Goal: Information Seeking & Learning: Learn about a topic

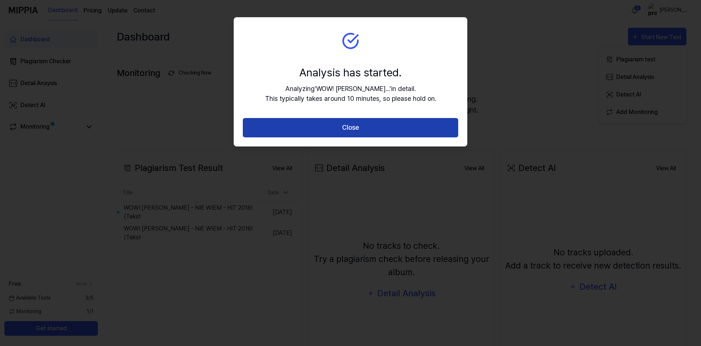
click at [351, 123] on button "Close" at bounding box center [350, 127] width 215 height 19
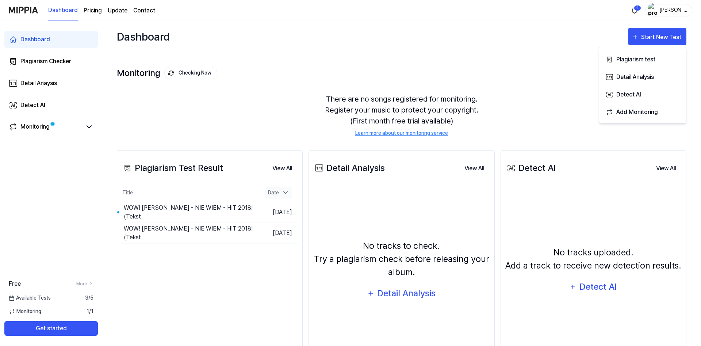
click at [277, 193] on div "Date" at bounding box center [278, 193] width 27 height 12
click at [276, 191] on div "Date" at bounding box center [278, 193] width 27 height 12
click at [668, 73] on button "View All" at bounding box center [670, 72] width 31 height 15
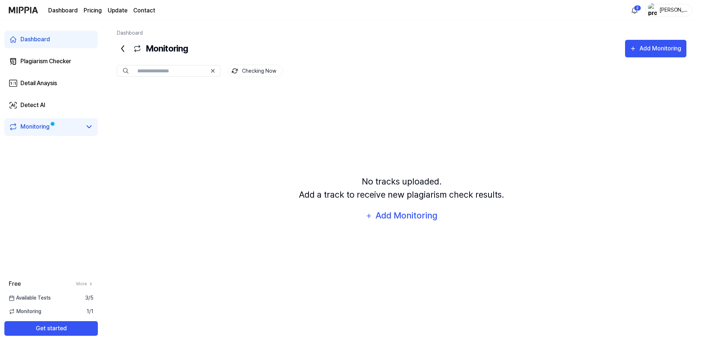
click at [43, 299] on span "Available Tests" at bounding box center [30, 298] width 42 height 8
click at [48, 68] on link "Plagiarism Checker" at bounding box center [50, 62] width 93 height 18
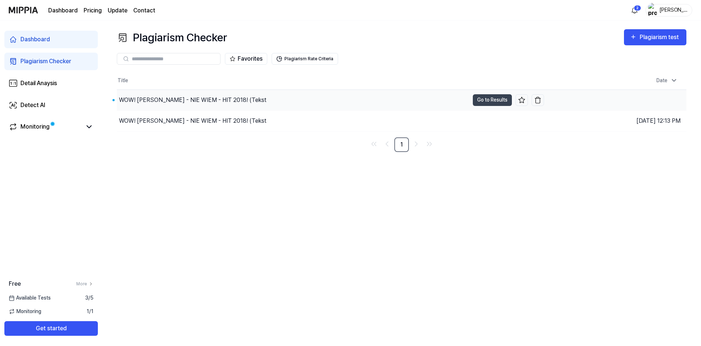
click at [186, 101] on div "WOW! [PERSON_NAME] - NIE WIEM - HIT 2018! (Tekst" at bounding box center [193, 100] width 148 height 9
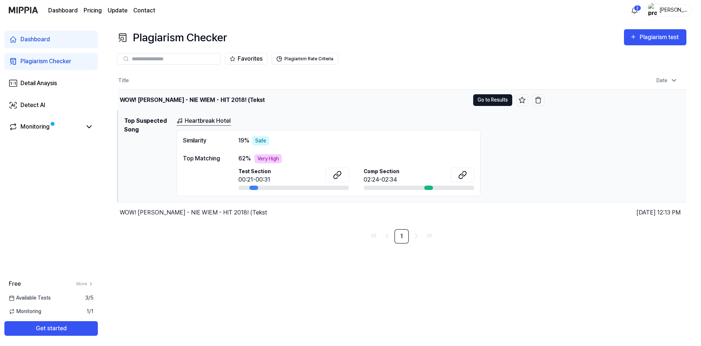
click at [487, 101] on button "Go to Results" at bounding box center [492, 100] width 39 height 12
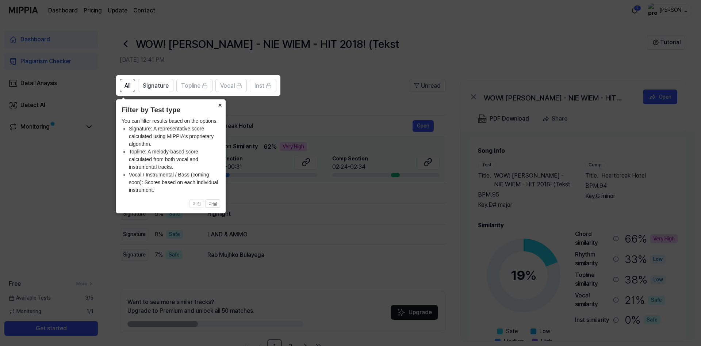
click at [220, 102] on button "×" at bounding box center [220, 104] width 12 height 10
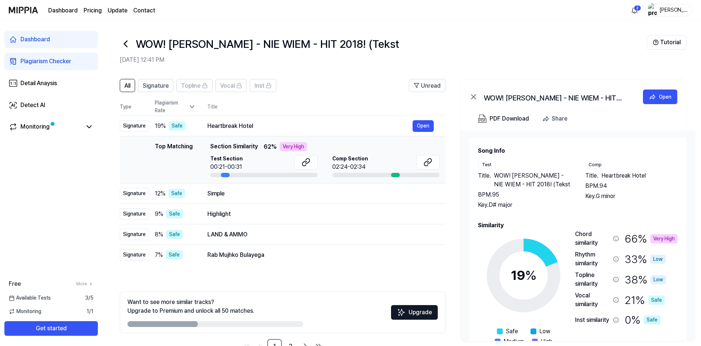
click at [624, 174] on span "Heartbreak Hotel" at bounding box center [623, 175] width 45 height 9
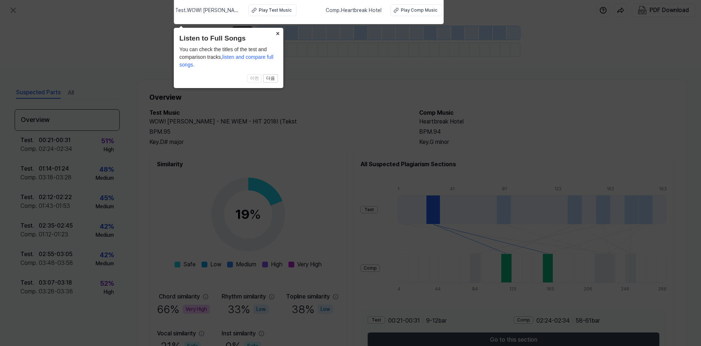
click at [278, 33] on button "×" at bounding box center [278, 33] width 12 height 10
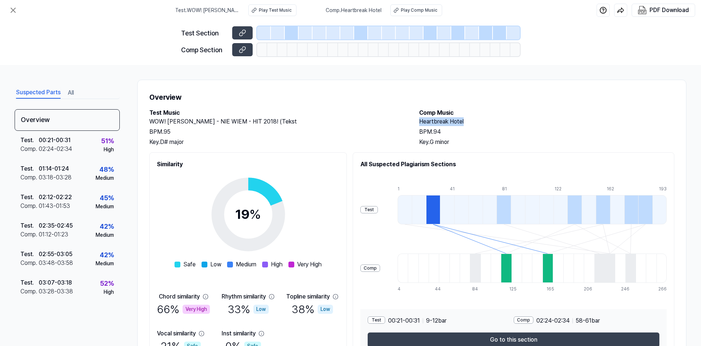
drag, startPoint x: 481, startPoint y: 120, endPoint x: 425, endPoint y: 122, distance: 55.9
click at [419, 120] on h2 "Heartbreak Hotel" at bounding box center [546, 121] width 255 height 9
click at [416, 12] on div "Play Comp Music" at bounding box center [419, 10] width 37 height 7
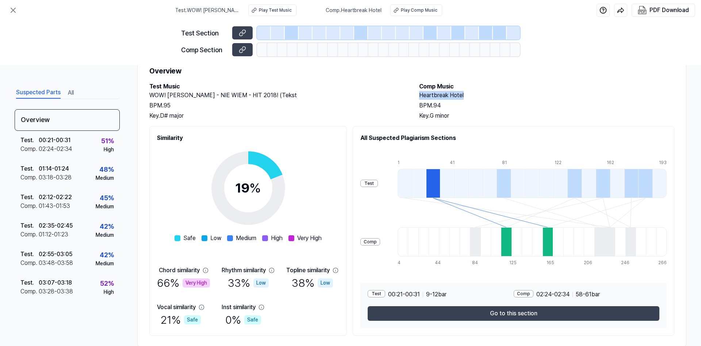
scroll to position [42, 0]
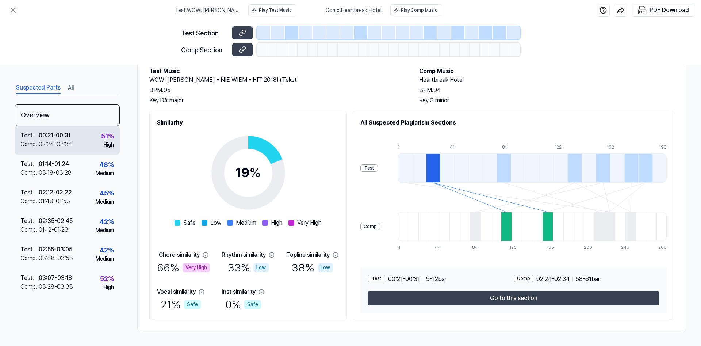
click at [87, 140] on div "Test . 00:21 - 00:31 Comp . 02:24 - 02:34 51 % High" at bounding box center [67, 140] width 105 height 28
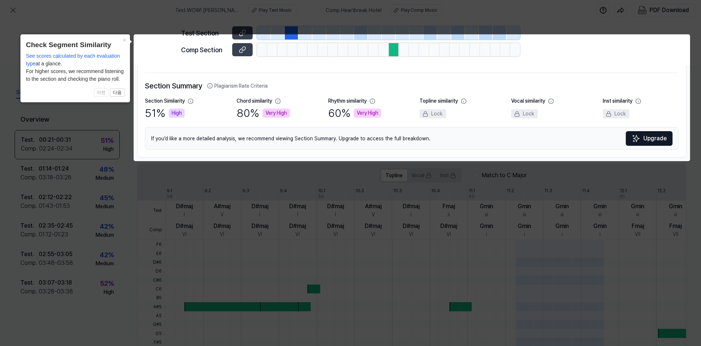
click at [684, 189] on icon at bounding box center [350, 173] width 701 height 346
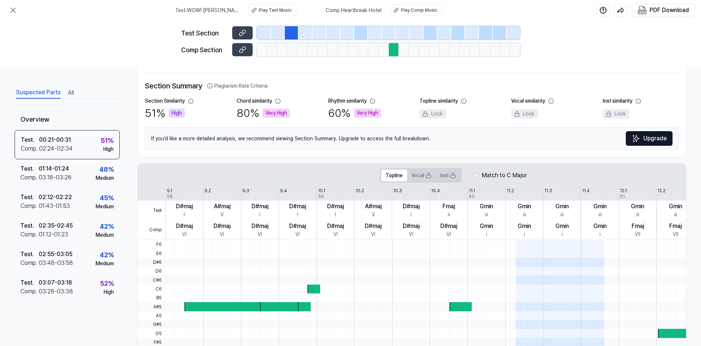
scroll to position [0, 0]
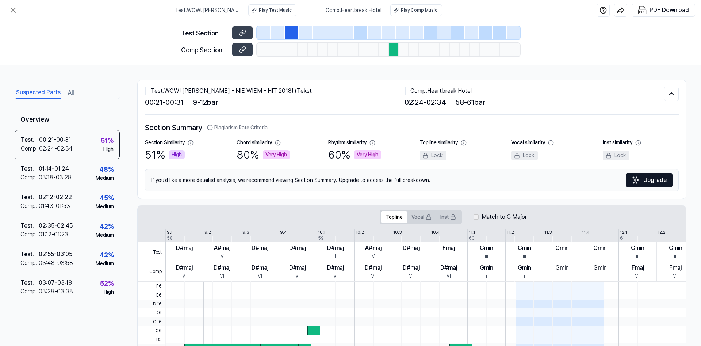
click at [214, 10] on span "Test . WOW! [PERSON_NAME] - NIE WIEM - HIT 2018! (Tekst" at bounding box center [207, 11] width 64 height 8
click at [213, 12] on span "Test . WOW! [PERSON_NAME] - NIE WIEM - HIT 2018! (Tekst" at bounding box center [207, 11] width 64 height 8
click at [16, 11] on icon at bounding box center [13, 10] width 9 height 9
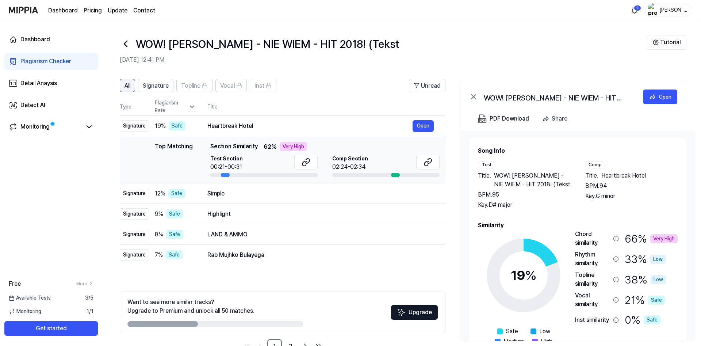
click at [130, 86] on span "All" at bounding box center [128, 85] width 6 height 9
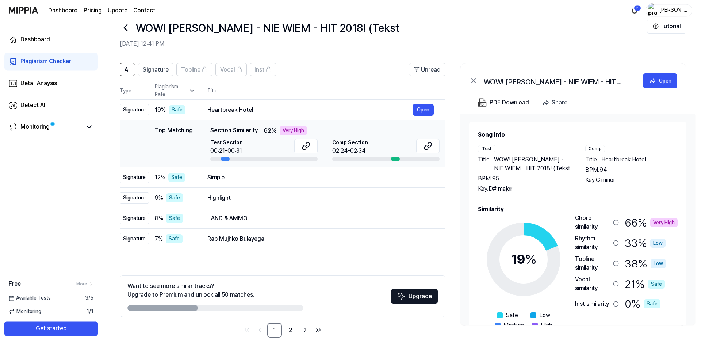
scroll to position [22, 0]
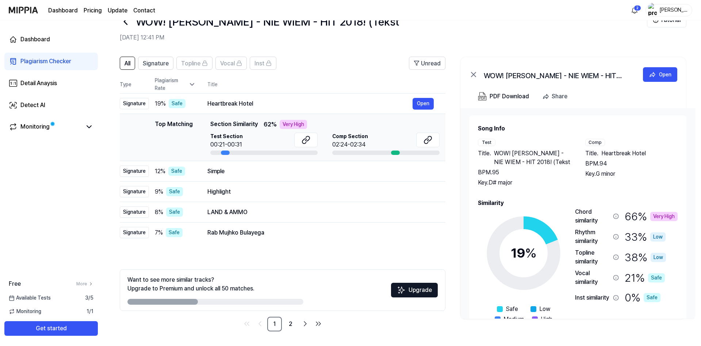
click at [64, 60] on div "Plagiarism Checker" at bounding box center [45, 61] width 51 height 9
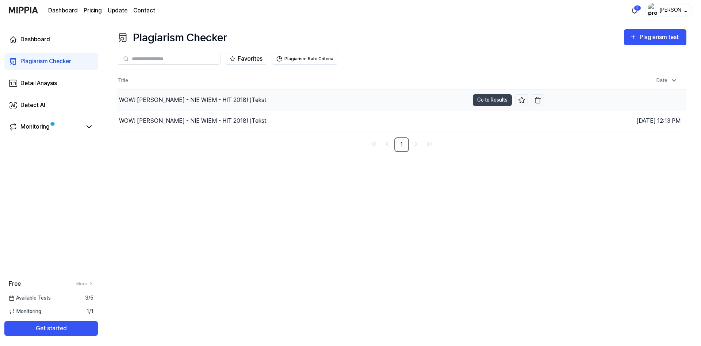
click at [404, 98] on div "WOW! [PERSON_NAME] - NIE WIEM - HIT 2018! (Tekst" at bounding box center [293, 100] width 352 height 20
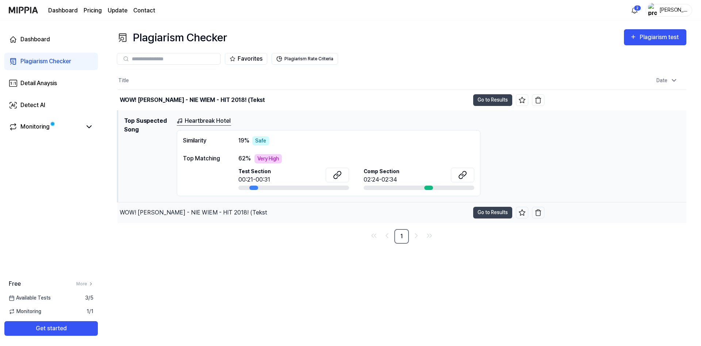
click at [325, 214] on div "WOW! [PERSON_NAME] - NIE WIEM - HIT 2018! (Tekst" at bounding box center [294, 212] width 352 height 20
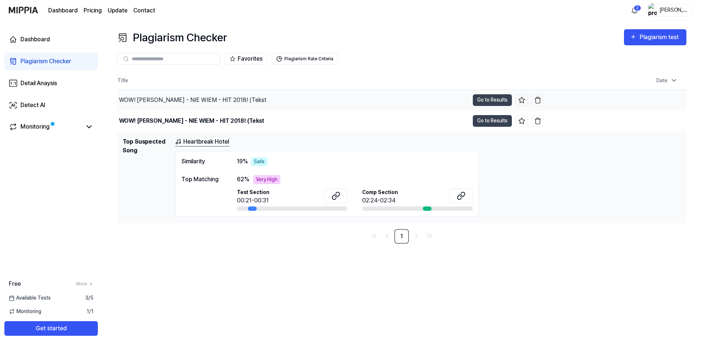
click at [314, 107] on div "WOW! [PERSON_NAME] - NIE WIEM - HIT 2018! (Tekst" at bounding box center [293, 100] width 352 height 20
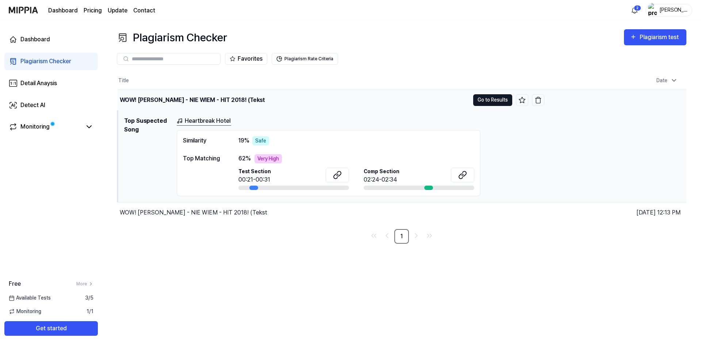
click at [490, 100] on button "Go to Results" at bounding box center [492, 100] width 39 height 12
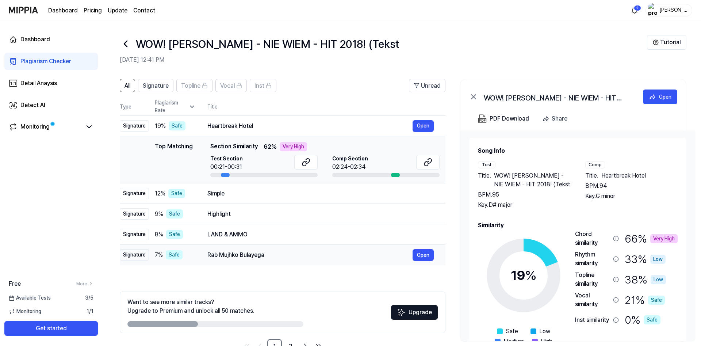
scroll to position [22, 0]
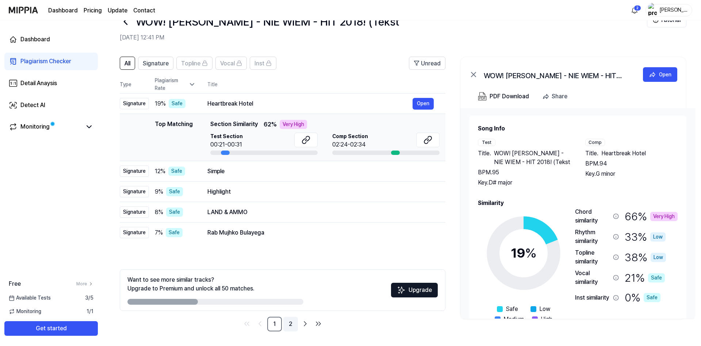
click at [289, 329] on link "2" at bounding box center [290, 324] width 15 height 15
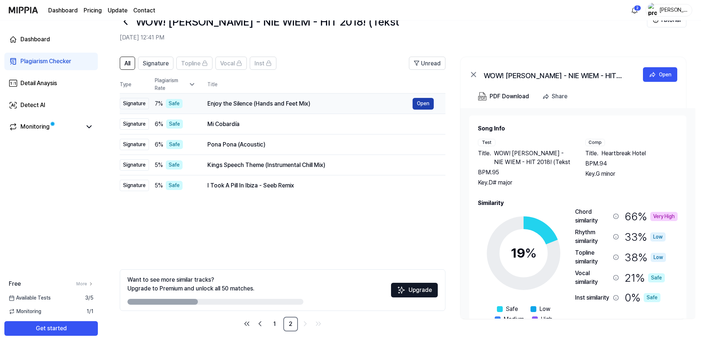
click at [427, 106] on button "Open" at bounding box center [423, 104] width 21 height 12
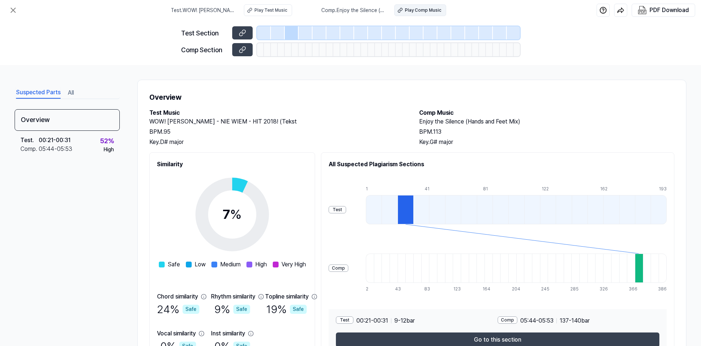
click at [418, 10] on div "Play Comp Music" at bounding box center [423, 10] width 37 height 7
click at [277, 11] on div "Play Test Music" at bounding box center [271, 10] width 33 height 7
click at [242, 52] on icon at bounding box center [242, 51] width 4 height 4
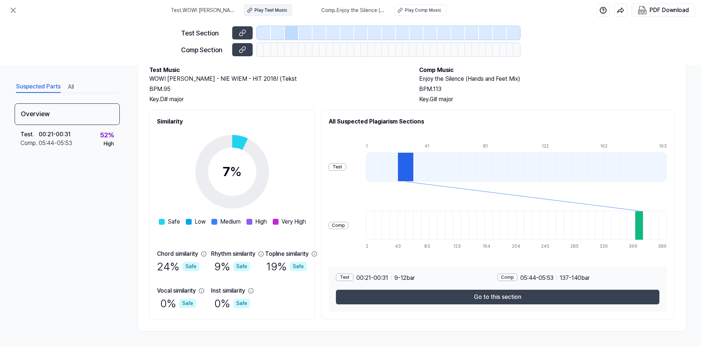
click at [278, 12] on div "Play Test Music" at bounding box center [271, 10] width 33 height 7
click at [74, 140] on div "Test . 00:21 - 00:31 Comp . 05:44 - 05:53 52 % High" at bounding box center [67, 139] width 105 height 28
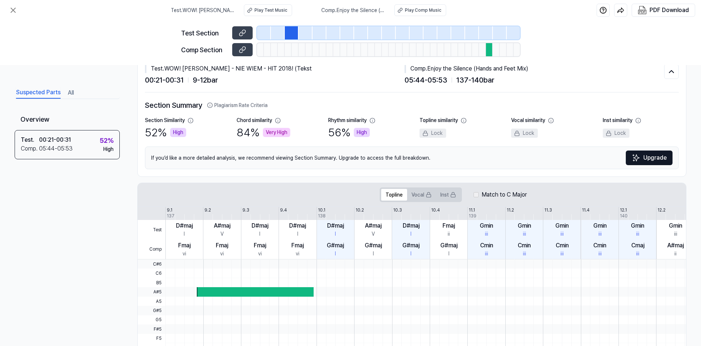
scroll to position [0, 0]
